Goal: Task Accomplishment & Management: Manage account settings

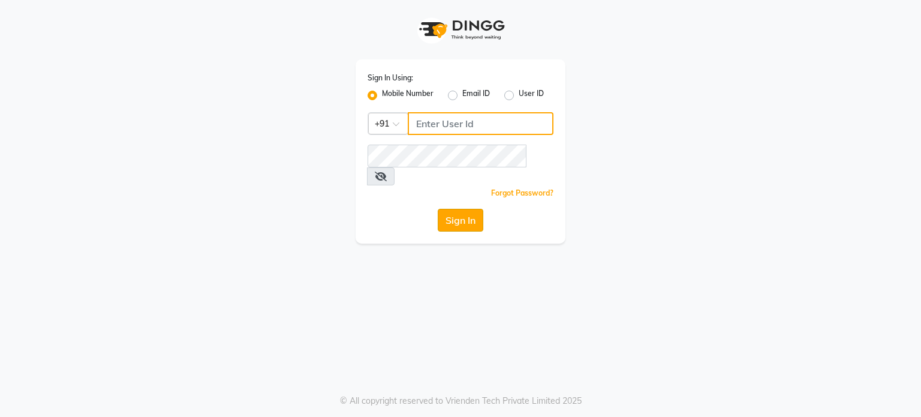
type input "7304577933"
click at [460, 209] on button "Sign In" at bounding box center [461, 220] width 46 height 23
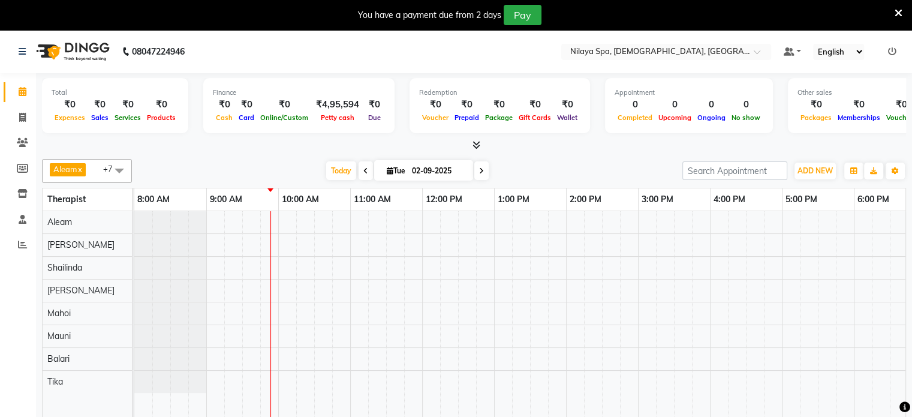
click at [898, 11] on icon at bounding box center [899, 13] width 8 height 11
